Goal: Navigation & Orientation: Find specific page/section

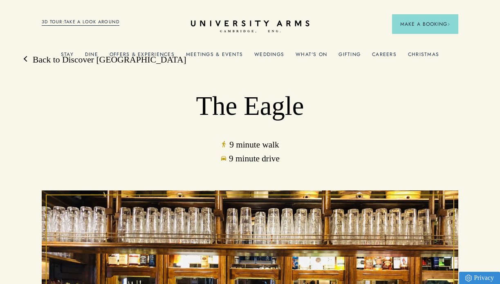
scroll to position [7, 0]
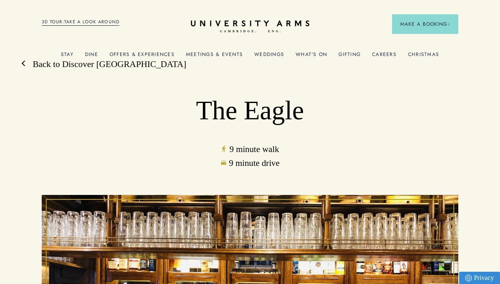
click at [58, 65] on link "Back to Discover [GEOGRAPHIC_DATA]" at bounding box center [106, 64] width 162 height 12
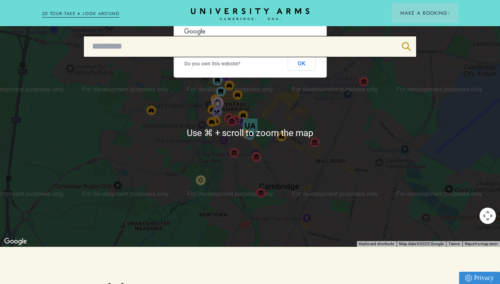
scroll to position [289, 0]
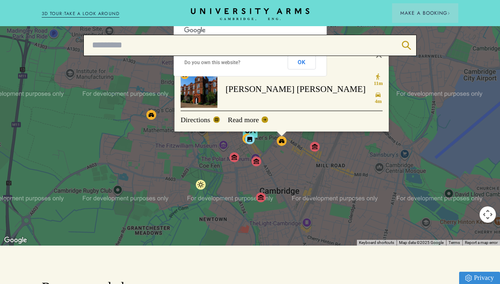
click at [489, 211] on button "Map camera controls" at bounding box center [488, 214] width 16 height 16
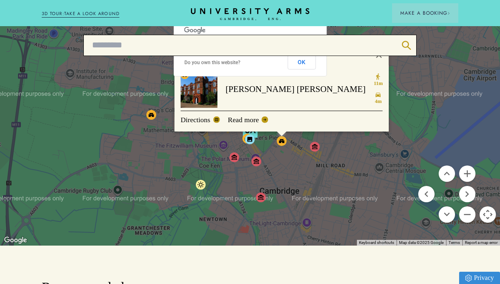
click at [488, 212] on button "Map camera controls" at bounding box center [488, 214] width 16 height 16
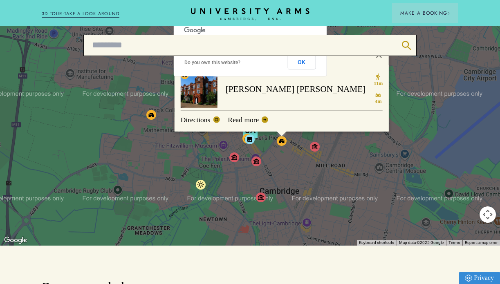
click at [488, 212] on button "Map camera controls" at bounding box center [488, 214] width 16 height 16
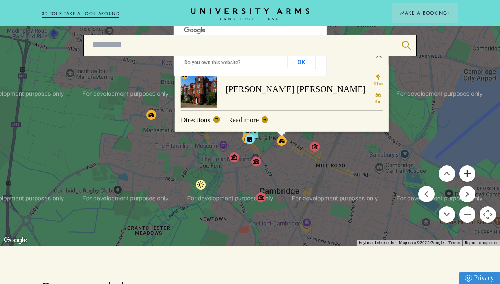
click at [464, 169] on button "Zoom in" at bounding box center [467, 174] width 16 height 16
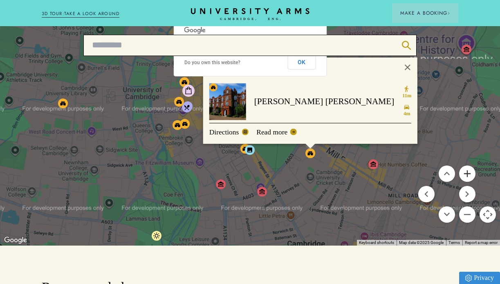
click at [464, 169] on button "Zoom in" at bounding box center [467, 174] width 16 height 16
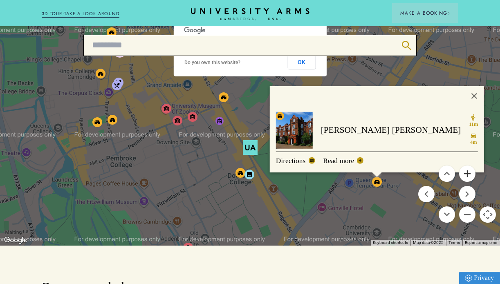
click at [464, 169] on button "Zoom in" at bounding box center [467, 174] width 16 height 16
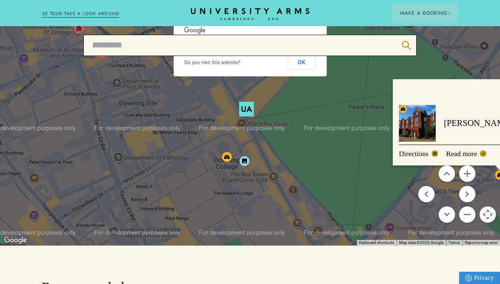
drag, startPoint x: 336, startPoint y: 197, endPoint x: 332, endPoint y: 134, distance: 63.1
click at [332, 134] on div "[PERSON_NAME] [PERSON_NAME] 11m 4m Directions Read more" at bounding box center [250, 131] width 500 height 227
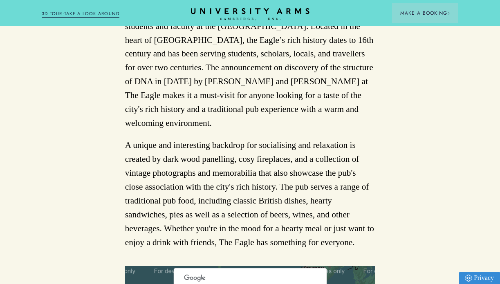
scroll to position [464, 0]
